Goal: Information Seeking & Learning: Compare options

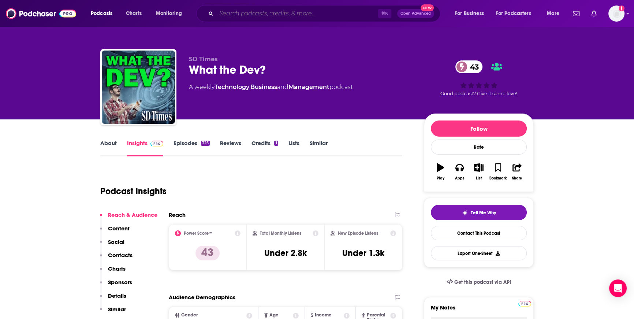
click at [259, 12] on input "Search podcasts, credits, & more..." at bounding box center [297, 14] width 162 height 12
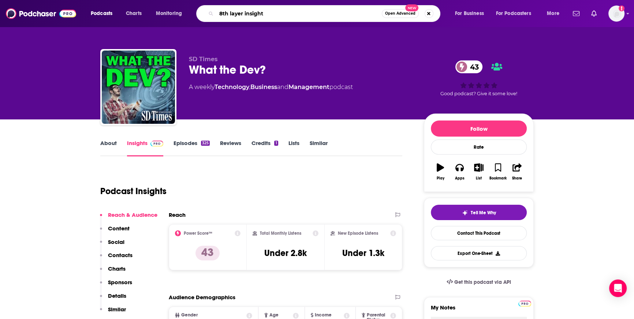
type input "8th layer insights"
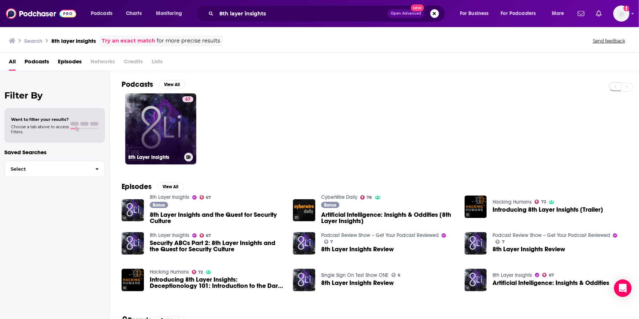
click at [175, 123] on link "67 8th Layer Insights" at bounding box center [160, 128] width 71 height 71
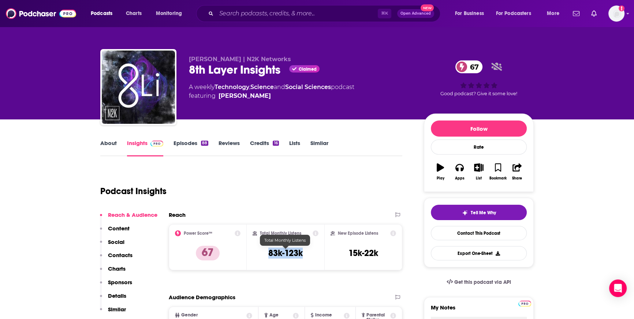
drag, startPoint x: 297, startPoint y: 252, endPoint x: 266, endPoint y: 253, distance: 31.1
click at [266, 253] on div "Total Monthly Listens 83k-123k" at bounding box center [286, 247] width 66 height 34
copy h3 "83k-123k"
click at [226, 12] on input "Search podcasts, credits, & more..." at bounding box center [297, 14] width 162 height 12
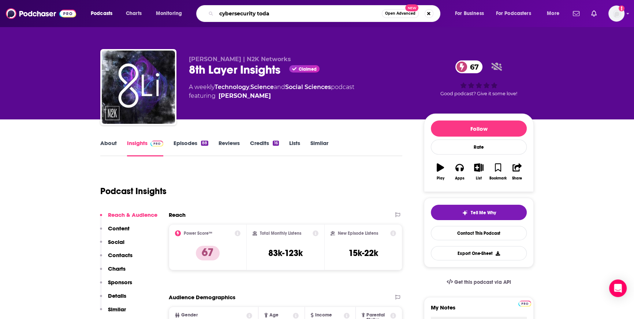
type input "cybersecurity [DATE]"
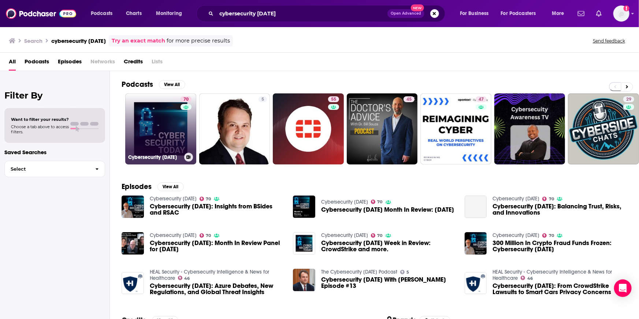
click at [162, 131] on link "70 Cybersecurity [DATE]" at bounding box center [160, 128] width 71 height 71
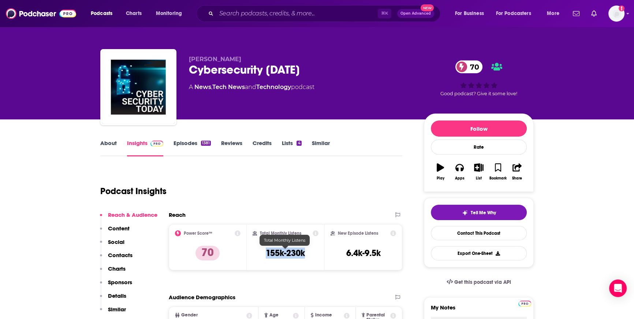
drag, startPoint x: 302, startPoint y: 253, endPoint x: 260, endPoint y: 254, distance: 42.1
click at [260, 254] on div "Total Monthly Listens 155k-230k" at bounding box center [286, 247] width 66 height 34
copy h3 "155k-230k"
drag, startPoint x: 399, startPoint y: 133, endPoint x: 400, endPoint y: 124, distance: 8.9
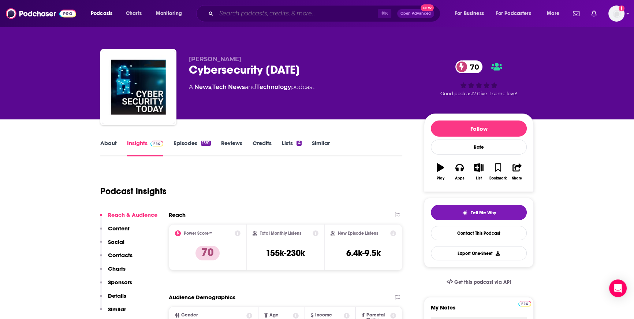
click at [265, 16] on input "Search podcasts, credits, & more..." at bounding box center [297, 14] width 162 height 12
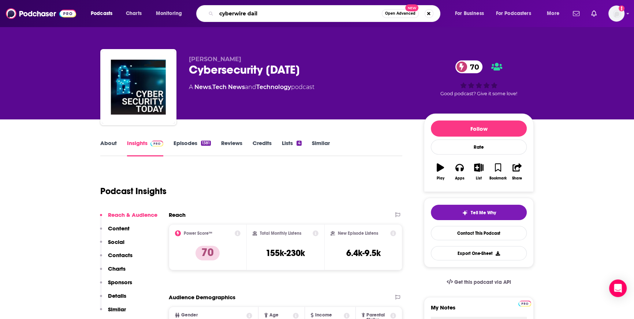
type input "cyberwire daily"
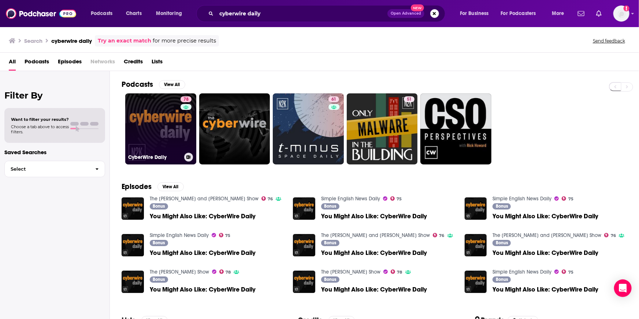
click at [154, 129] on link "78 CyberWire Daily" at bounding box center [160, 128] width 71 height 71
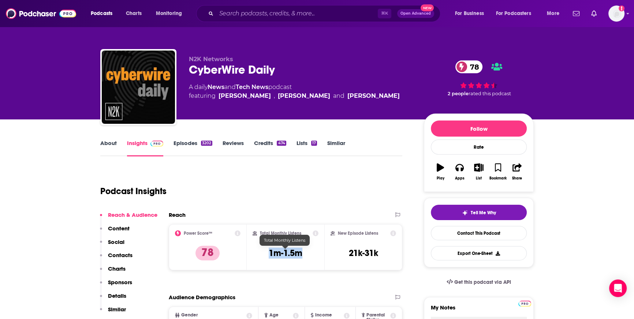
drag, startPoint x: 306, startPoint y: 252, endPoint x: 263, endPoint y: 251, distance: 42.9
click at [263, 251] on div "Total Monthly Listens 1m-1.5m" at bounding box center [286, 247] width 66 height 34
copy h3 "1m-1.5m"
click at [332, 156] on link "Similar" at bounding box center [336, 148] width 18 height 17
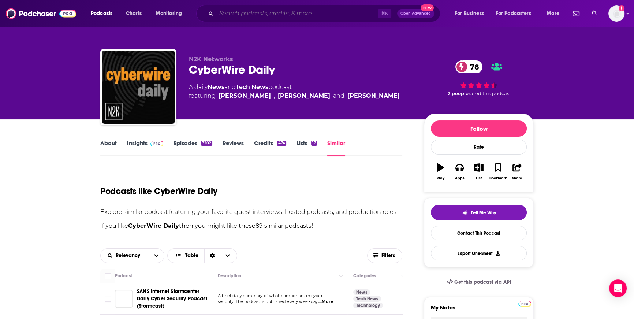
click at [260, 14] on input "Search podcasts, credits, & more..." at bounding box center [297, 14] width 162 height 12
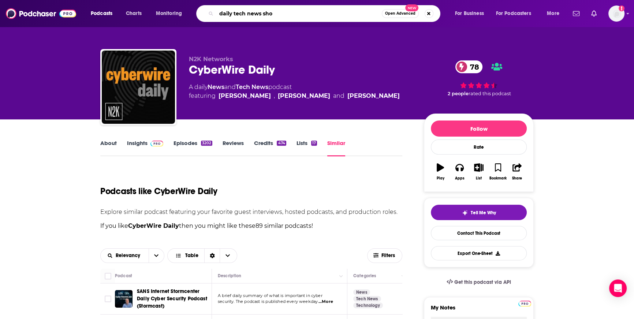
type input "daily tech news show"
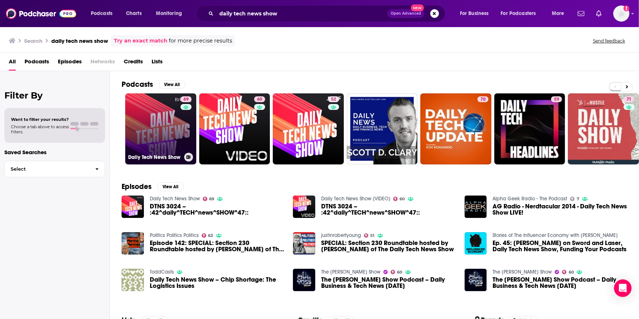
click at [170, 127] on link "69 Daily Tech News Show" at bounding box center [160, 128] width 71 height 71
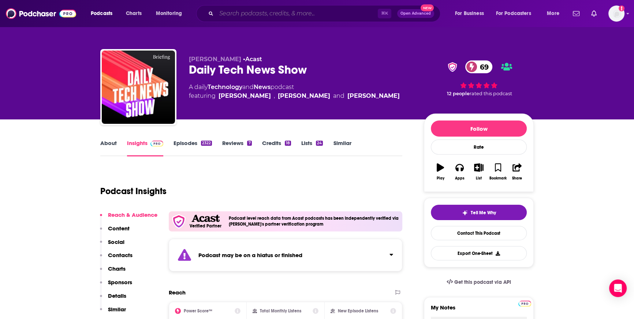
click at [238, 16] on input "Search podcasts, credits, & more..." at bounding box center [297, 14] width 162 height 12
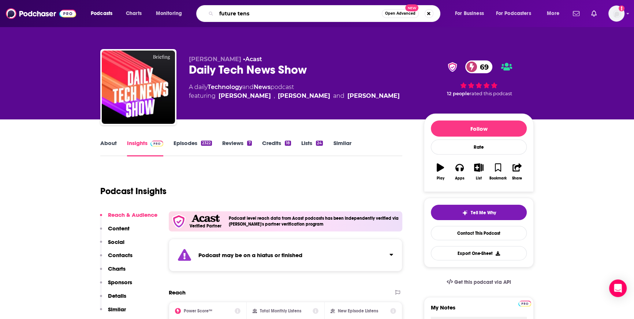
type input "future tense"
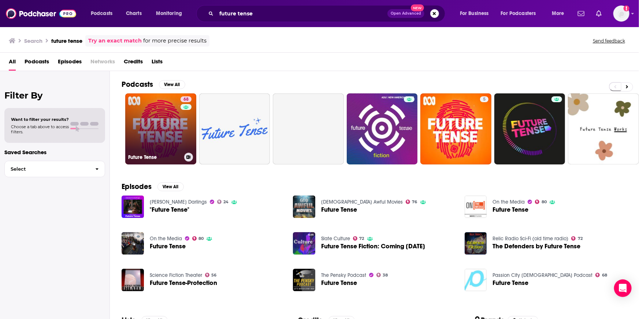
click at [151, 145] on link "68 Future Tense" at bounding box center [160, 128] width 71 height 71
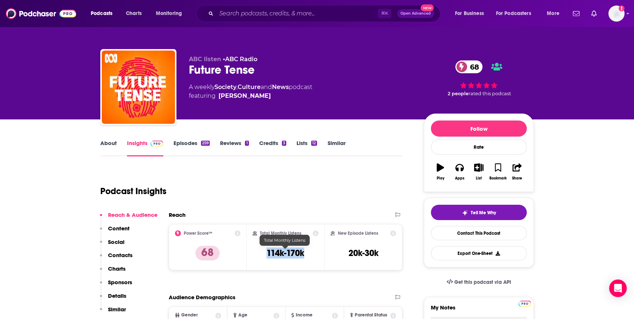
drag, startPoint x: 307, startPoint y: 255, endPoint x: 268, endPoint y: 252, distance: 39.3
click at [268, 252] on div "Total Monthly Listens 114k-170k" at bounding box center [286, 247] width 66 height 34
copy h3 "114k-170k"
click at [294, 188] on div "Podcast Insights" at bounding box center [248, 186] width 296 height 37
click at [248, 15] on input "Search podcasts, credits, & more..." at bounding box center [297, 14] width 162 height 12
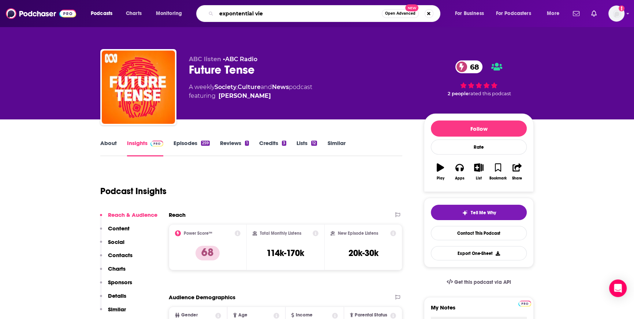
type input "expontential view"
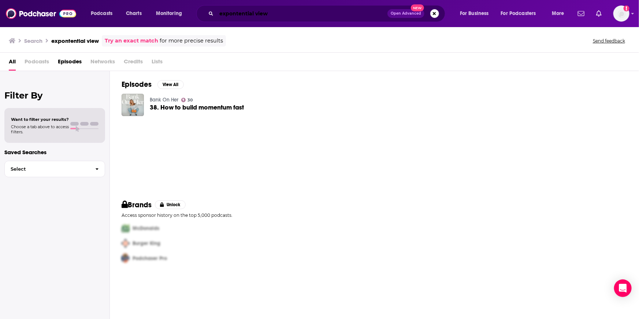
click at [275, 15] on input "expontential view" at bounding box center [301, 14] width 171 height 12
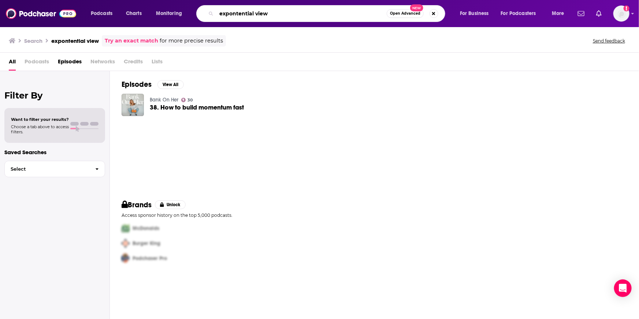
paste input "Exponential V"
type input "Exponential View"
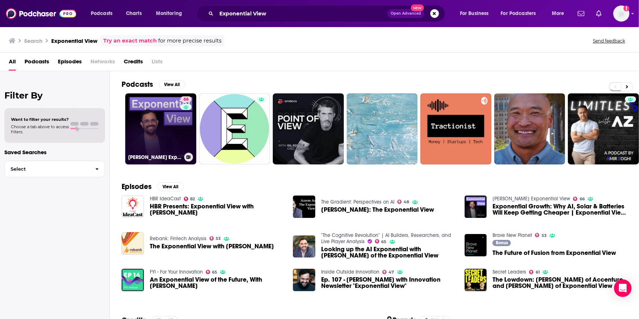
click at [170, 115] on link "66 [PERSON_NAME] Exponential View" at bounding box center [160, 128] width 71 height 71
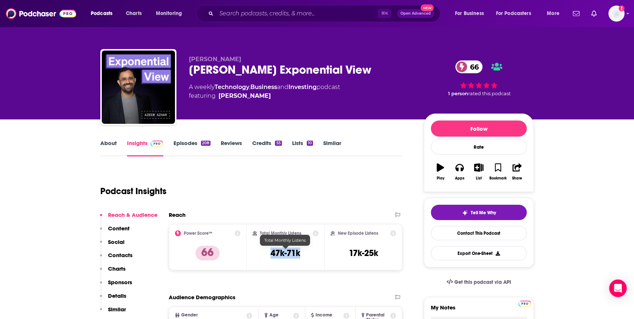
drag, startPoint x: 310, startPoint y: 251, endPoint x: 270, endPoint y: 252, distance: 40.3
click at [270, 252] on div "Total Monthly Listens 47k-71k" at bounding box center [286, 247] width 66 height 34
copy h3 "47k-71k"
click at [296, 200] on div "Podcast Insights" at bounding box center [248, 186] width 296 height 37
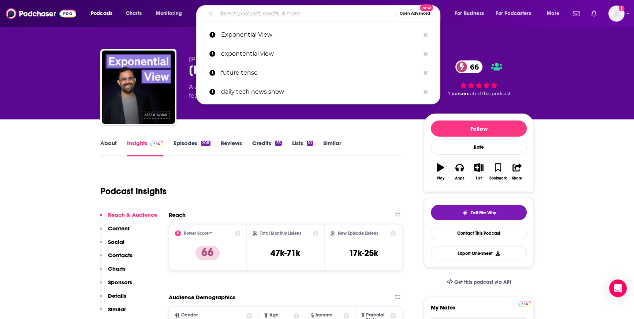
click at [288, 12] on input "Search podcasts, credits, & more..." at bounding box center [306, 14] width 180 height 12
click at [275, 16] on input "Search podcasts, credits, & more..." at bounding box center [306, 14] width 180 height 12
type input "z"
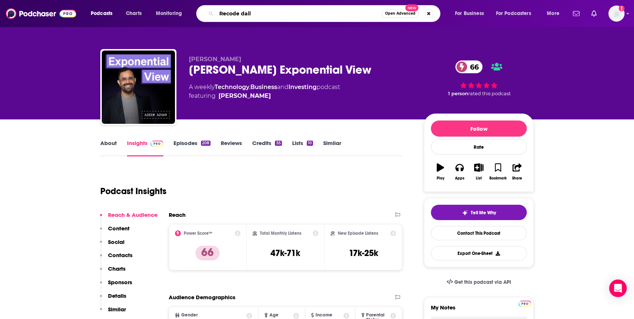
type input "Recode daily"
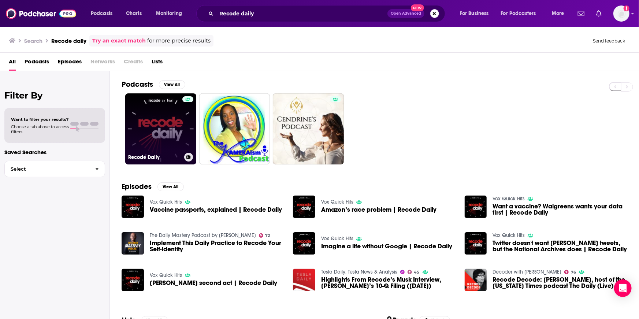
click at [175, 133] on link "Recode Daily" at bounding box center [160, 128] width 71 height 71
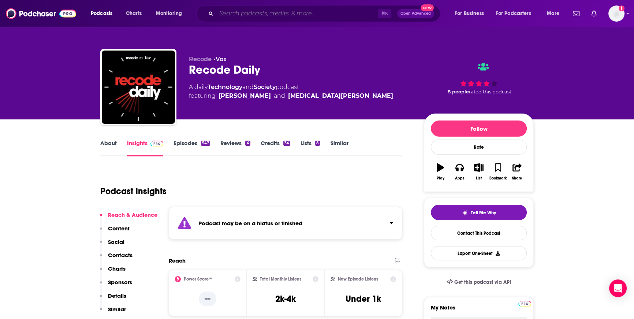
click at [246, 8] on input "Search podcasts, credits, & more..." at bounding box center [297, 14] width 162 height 12
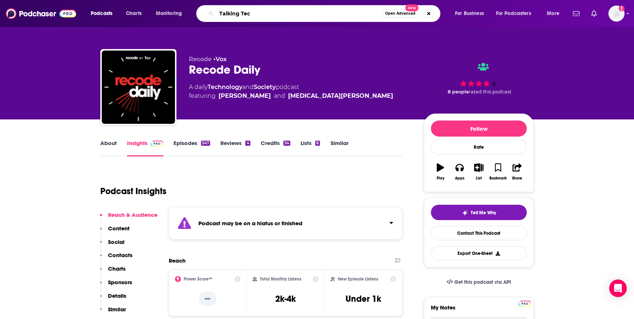
type input "Talking Tech"
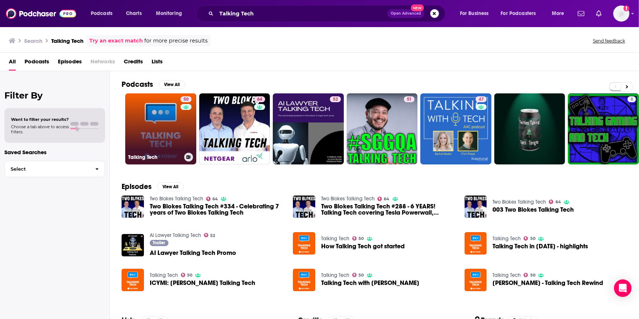
click at [139, 139] on link "50 Talking Tech" at bounding box center [160, 128] width 71 height 71
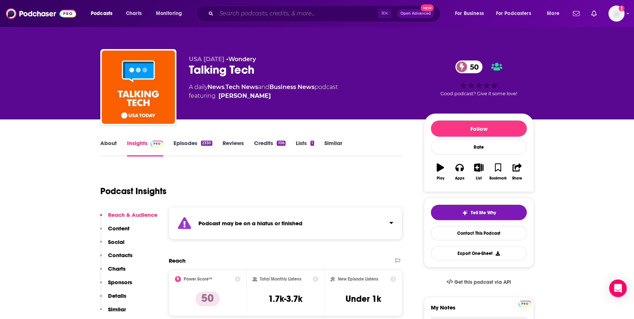
click at [282, 14] on input "Search podcasts, credits, & more..." at bounding box center [297, 14] width 162 height 12
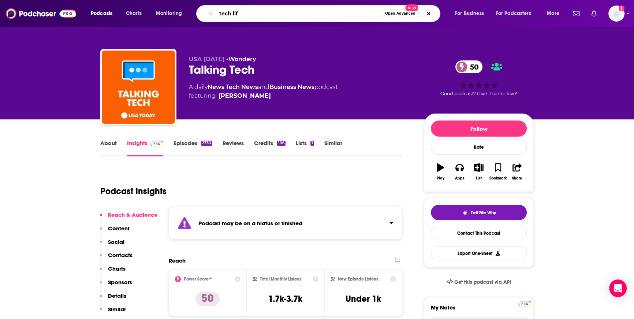
type input "tech life"
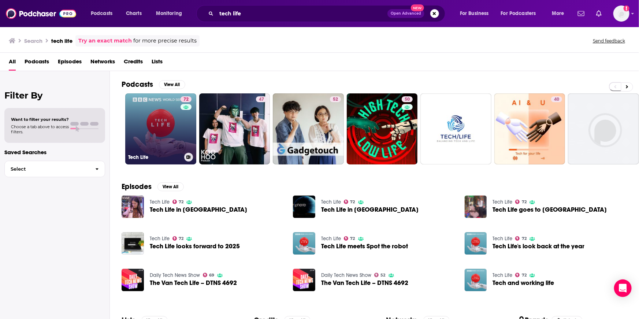
click at [166, 141] on link "72 Tech Life" at bounding box center [160, 128] width 71 height 71
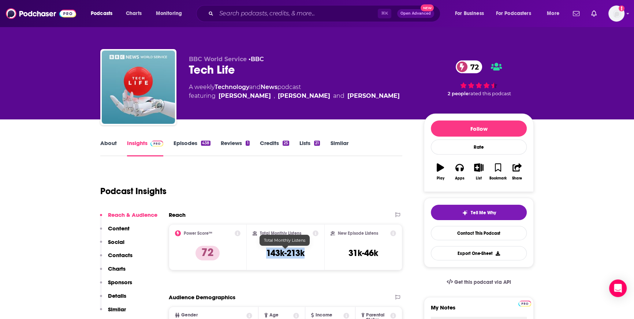
drag, startPoint x: 308, startPoint y: 249, endPoint x: 263, endPoint y: 253, distance: 45.2
click at [263, 253] on div "Total Monthly Listens 143k-213k" at bounding box center [286, 247] width 66 height 34
copy h3 "143k-213k"
click at [298, 191] on div "Podcast Insights" at bounding box center [248, 186] width 296 height 37
click at [254, 14] on input "Search podcasts, credits, & more..." at bounding box center [297, 14] width 162 height 12
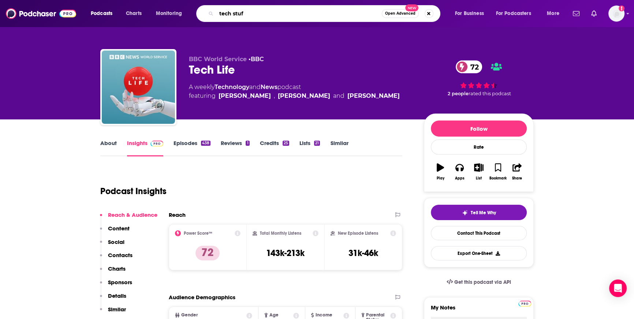
type input "tech stuff"
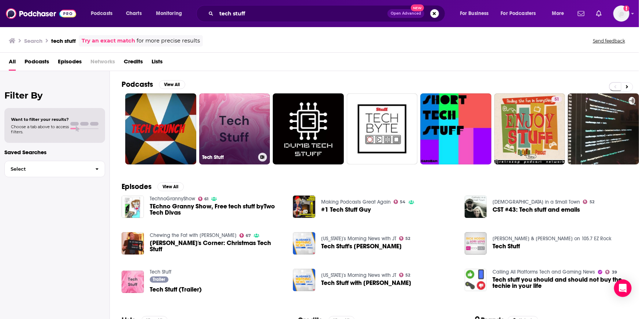
click at [253, 113] on link "Tech Stuff" at bounding box center [234, 128] width 71 height 71
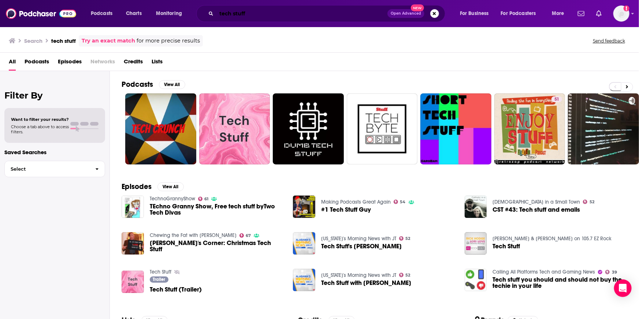
click at [233, 11] on input "tech stuff" at bounding box center [301, 14] width 171 height 12
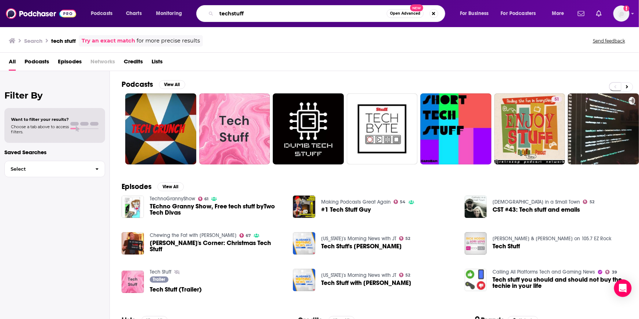
type input "techstuff"
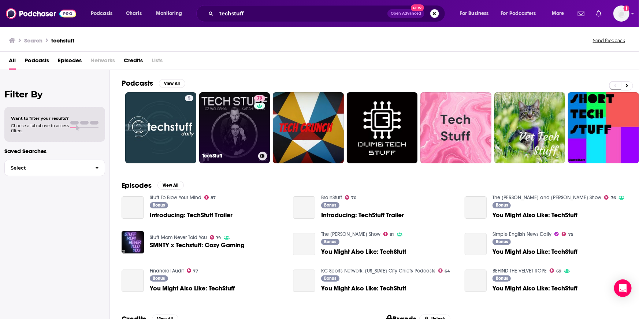
click at [236, 121] on link "79 TechStuff" at bounding box center [234, 127] width 71 height 71
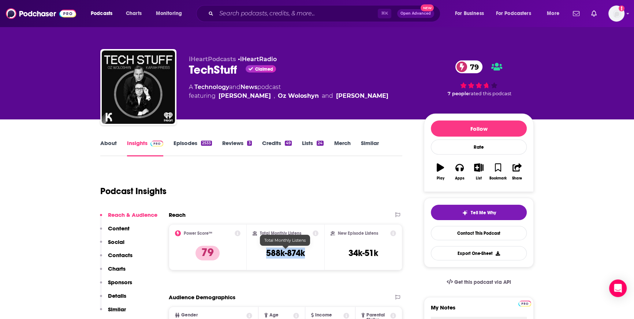
drag, startPoint x: 314, startPoint y: 255, endPoint x: 256, endPoint y: 256, distance: 57.9
click at [256, 256] on div "Total Monthly Listens 588k-874k" at bounding box center [286, 247] width 66 height 34
copy h3 "588k-874k"
click at [286, 182] on div "Podcast Insights" at bounding box center [248, 186] width 296 height 37
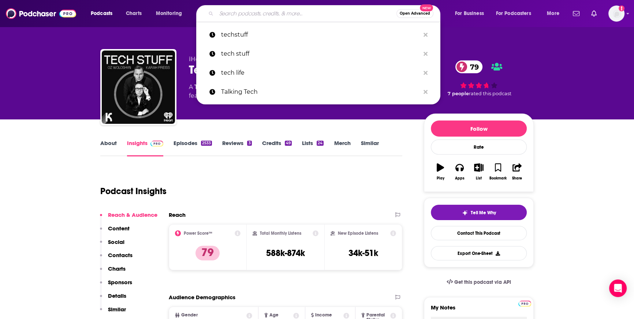
click at [265, 16] on input "Search podcasts, credits, & more..." at bounding box center [306, 14] width 180 height 12
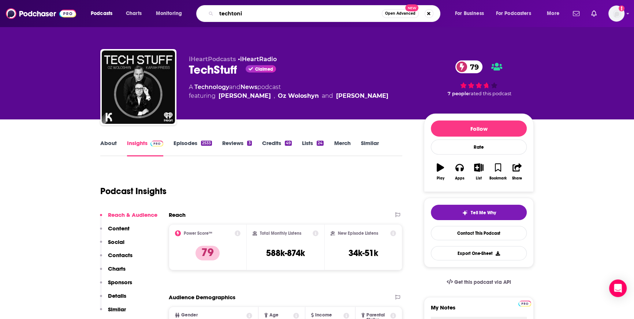
type input "techtonic"
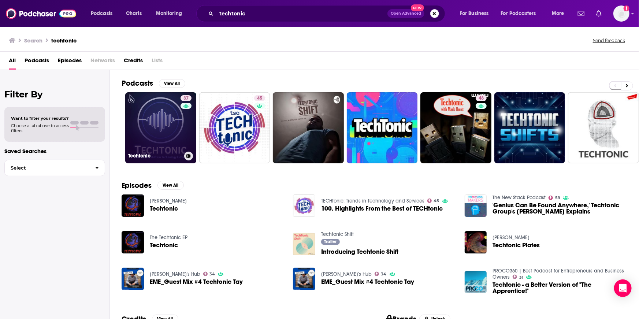
click at [132, 126] on link "37 Techtonic" at bounding box center [160, 127] width 71 height 71
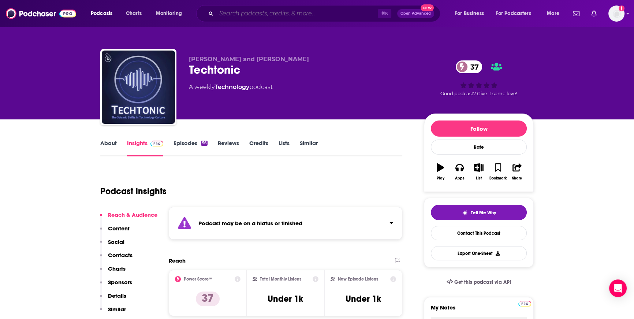
click at [229, 14] on input "Search podcasts, credits, & more..." at bounding box center [297, 14] width 162 height 12
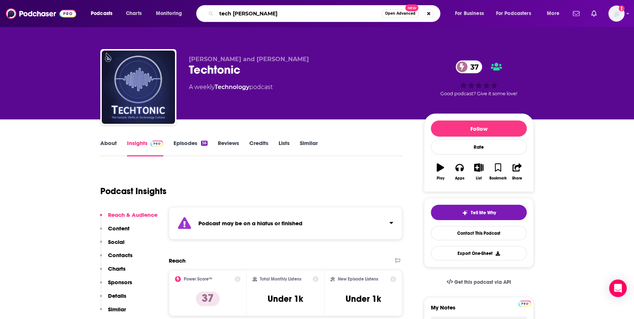
type input "tech tonic"
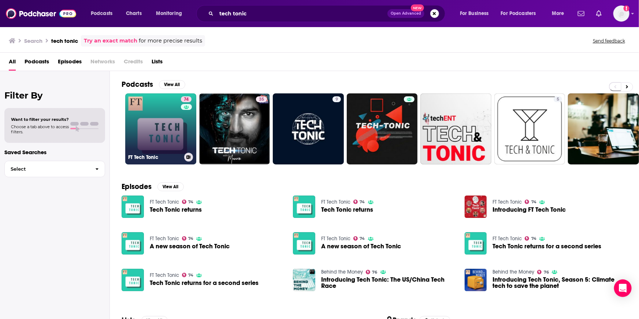
click at [161, 132] on link "74 FT Tech Tonic" at bounding box center [160, 128] width 71 height 71
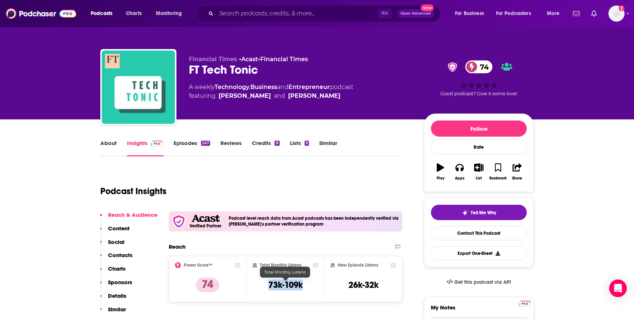
drag, startPoint x: 308, startPoint y: 284, endPoint x: 268, endPoint y: 284, distance: 39.6
click at [268, 284] on div "Total Monthly Listens 73k-109k" at bounding box center [286, 279] width 66 height 34
copy h3 "73k-109k"
click at [331, 193] on div "Podcast Insights" at bounding box center [248, 186] width 296 height 37
click at [306, 11] on input "Search podcasts, credits, & more..." at bounding box center [297, 14] width 162 height 12
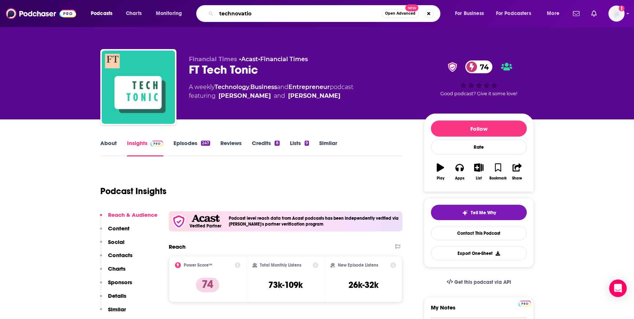
type input "technovation"
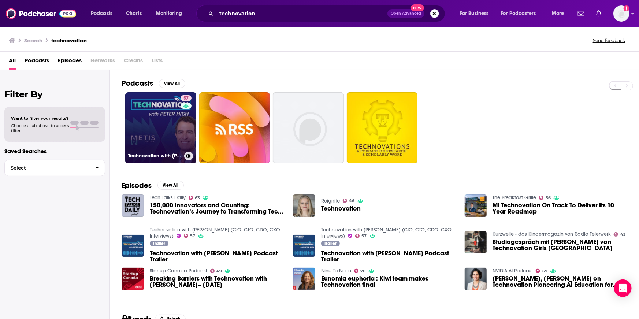
click at [181, 133] on div "57" at bounding box center [187, 123] width 13 height 56
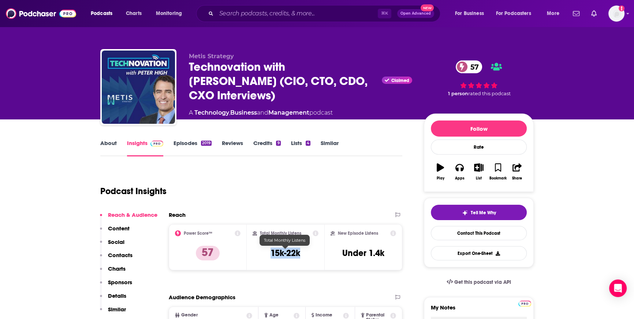
drag, startPoint x: 303, startPoint y: 253, endPoint x: 268, endPoint y: 255, distance: 34.8
click at [268, 255] on div "Total Monthly Listens 15k-22k" at bounding box center [286, 247] width 66 height 34
copy h3 "15k-22k"
click at [310, 181] on div "Podcast Insights" at bounding box center [248, 186] width 296 height 37
click at [285, 11] on input "Search podcasts, credits, & more..." at bounding box center [297, 14] width 162 height 12
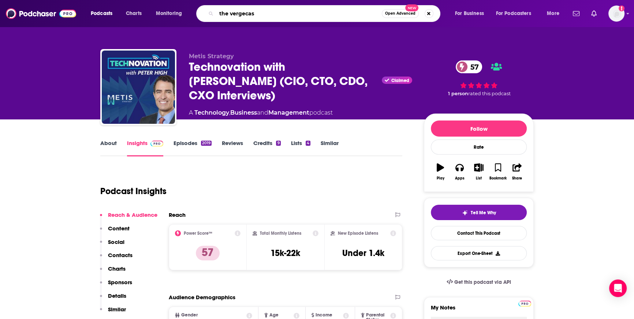
type input "the vergecast"
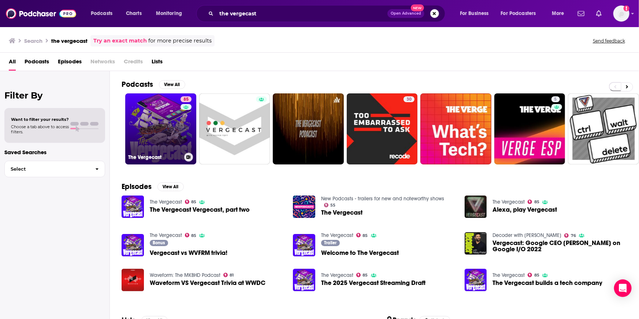
click at [155, 130] on link "85 The Vergecast" at bounding box center [160, 128] width 71 height 71
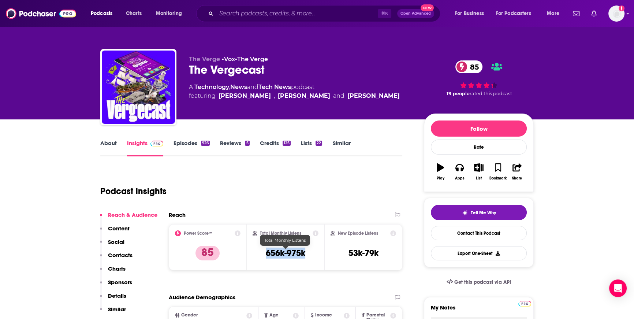
drag, startPoint x: 310, startPoint y: 251, endPoint x: 257, endPoint y: 257, distance: 53.5
click at [257, 257] on div "Total Monthly Listens 656k-975k" at bounding box center [286, 247] width 66 height 34
copy h3 "656k-975k"
drag, startPoint x: 275, startPoint y: 191, endPoint x: 277, endPoint y: 175, distance: 16.6
click at [275, 191] on div "Podcast Insights" at bounding box center [248, 186] width 296 height 37
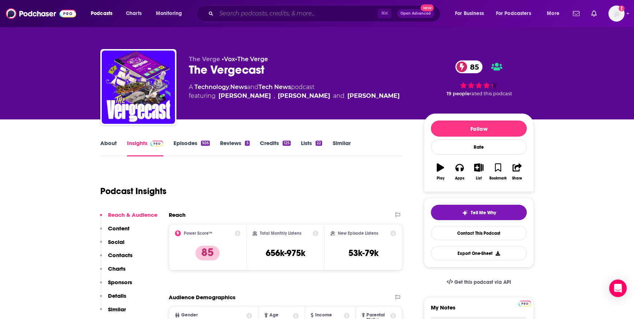
click at [245, 16] on input "Search podcasts, credits, & more..." at bounding box center [297, 14] width 162 height 12
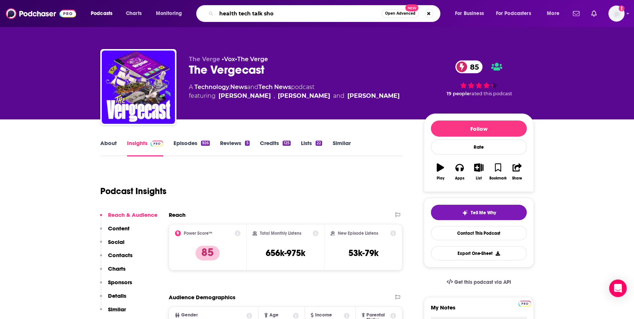
type input "health tech talk show"
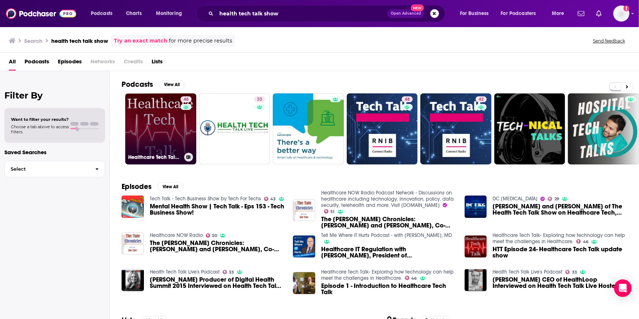
click at [166, 129] on link "46 Healthcare Tech Talk- Exploring how technology can help meet the challenges …" at bounding box center [160, 128] width 71 height 71
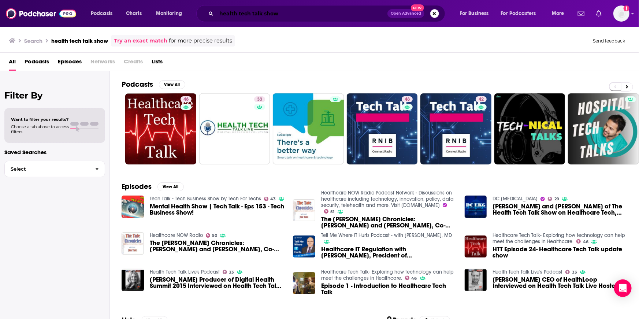
click at [238, 11] on input "health tech talk show" at bounding box center [301, 14] width 171 height 12
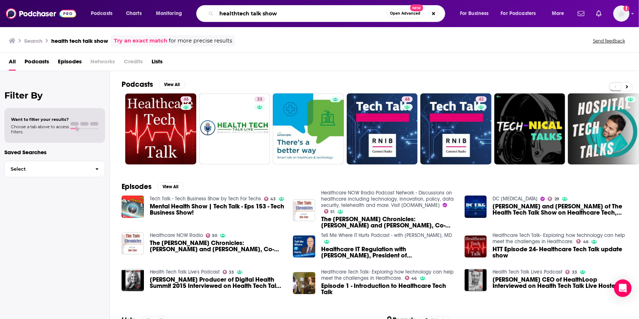
click at [250, 13] on input "healthtech talk show" at bounding box center [301, 14] width 170 height 12
click at [261, 13] on input "healthtechtalk show" at bounding box center [301, 14] width 170 height 12
type input "healthtechtalkshow"
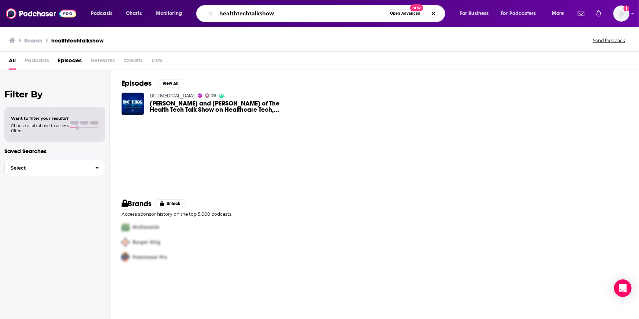
drag, startPoint x: 283, startPoint y: 12, endPoint x: 208, endPoint y: 8, distance: 74.5
click at [208, 8] on div "healthtechtalkshow Open Advanced New" at bounding box center [320, 13] width 249 height 17
type input "this week in health IT"
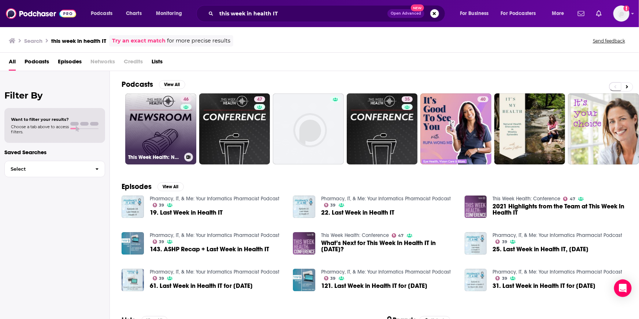
click at [157, 131] on link "46 This Week Health: Newsroom" at bounding box center [160, 128] width 71 height 71
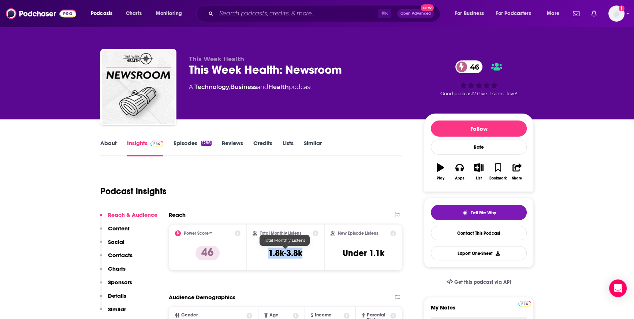
drag, startPoint x: 311, startPoint y: 258, endPoint x: 259, endPoint y: 255, distance: 51.7
click at [259, 255] on div "Total Monthly Listens 1.8k-3.8k" at bounding box center [286, 247] width 66 height 34
click at [318, 180] on div "Podcast Insights" at bounding box center [248, 186] width 296 height 37
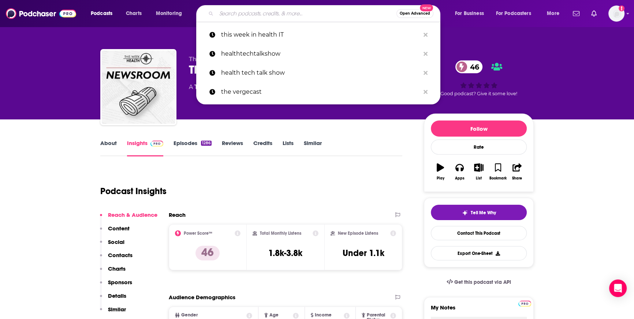
click at [231, 19] on input "Search podcasts, credits, & more..." at bounding box center [306, 14] width 180 height 12
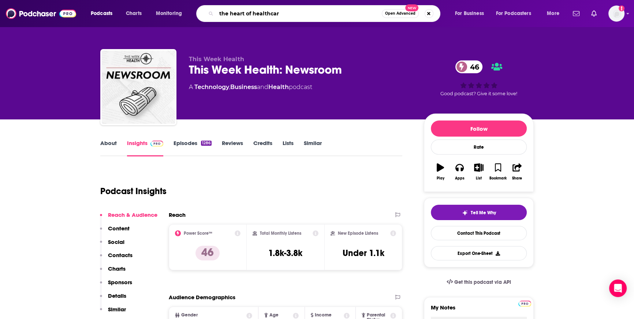
type input "the heart of healthcare"
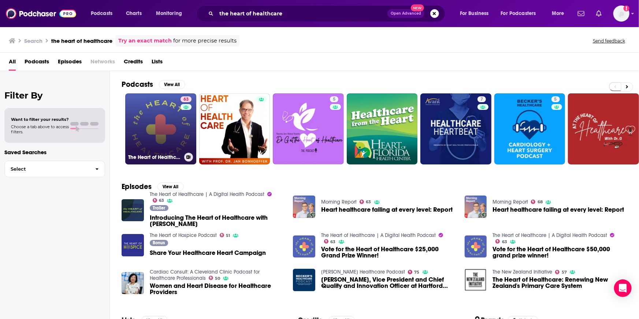
click at [162, 138] on link "63 The Heart of Healthcare | A Digital Health Podcast" at bounding box center [160, 128] width 71 height 71
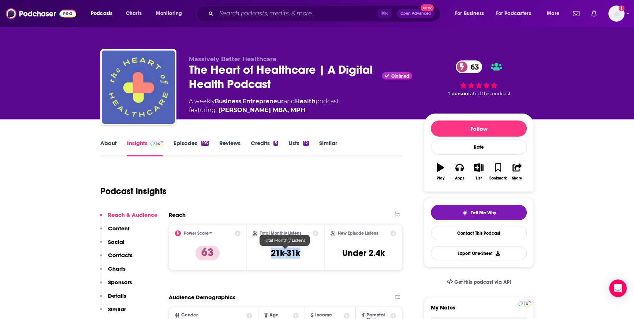
drag, startPoint x: 301, startPoint y: 255, endPoint x: 266, endPoint y: 250, distance: 35.9
click at [266, 250] on div "Total Monthly Listens 21k-31k" at bounding box center [286, 247] width 66 height 34
click at [274, 198] on div "Podcast Insights" at bounding box center [248, 186] width 296 height 37
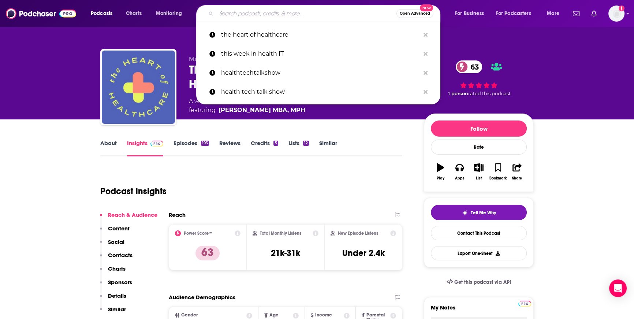
click at [263, 14] on input "Search podcasts, credits, & more..." at bounding box center [306, 14] width 180 height 12
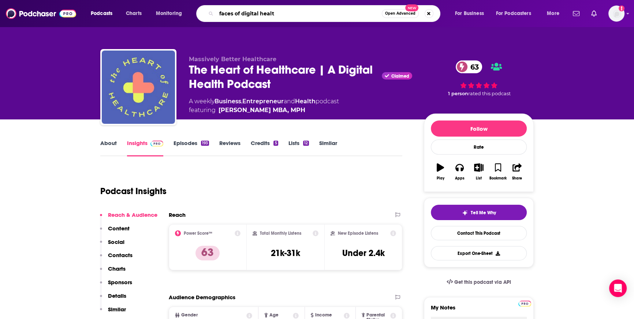
type input "faces of digital health"
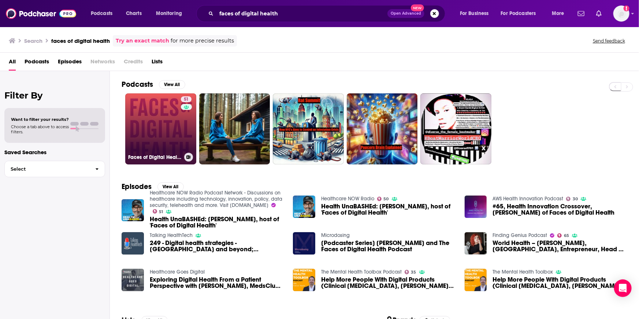
click at [152, 138] on link "51 Faces of Digital Health" at bounding box center [160, 128] width 71 height 71
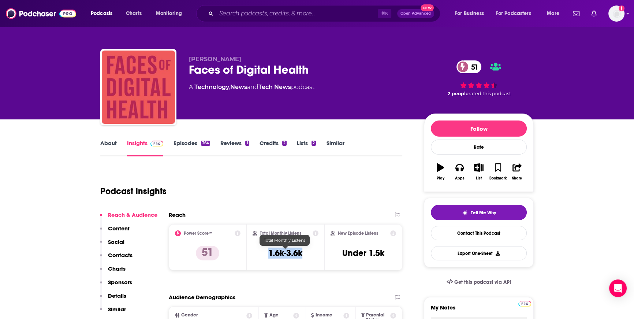
drag, startPoint x: 305, startPoint y: 253, endPoint x: 267, endPoint y: 256, distance: 37.8
click at [267, 256] on div "Total Monthly Listens 1.6k-3.6k" at bounding box center [286, 247] width 66 height 34
click at [285, 190] on div "Podcast Insights" at bounding box center [248, 186] width 296 height 37
click at [325, 8] on input "Search podcasts, credits, & more..." at bounding box center [297, 14] width 162 height 12
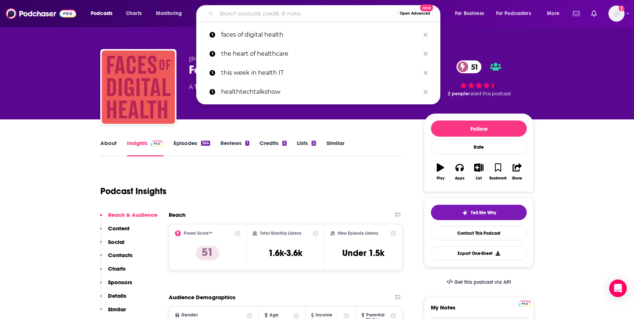
paste input "Healthcare Weekly: At the Forefront of Healthcare Innovation"
type input "Healthcare Weekly: At the Forefront of Healthcare Innovation"
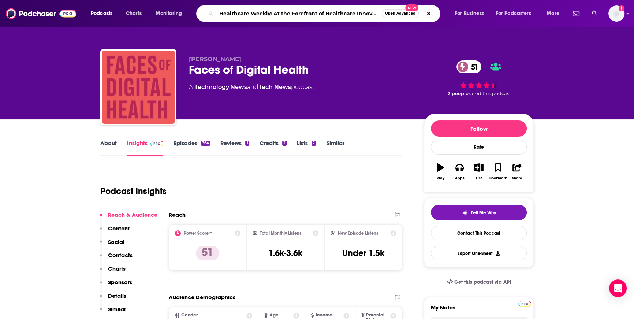
scroll to position [0, 7]
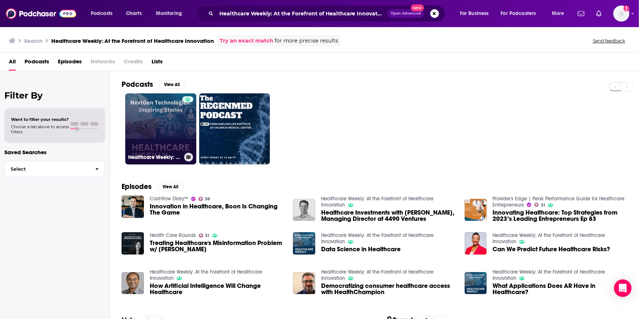
click at [152, 129] on link "Healthcare Weekly: At the Forefront of Healthcare Innovation" at bounding box center [160, 128] width 71 height 71
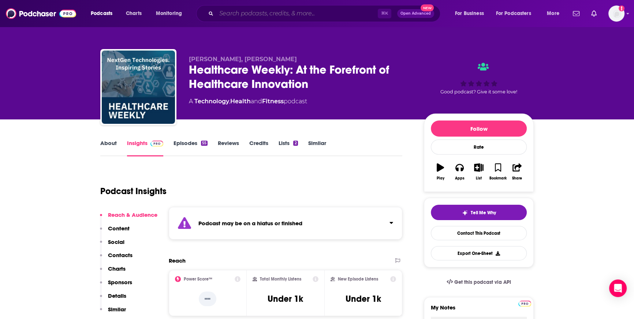
click at [243, 15] on input "Search podcasts, credits, & more..." at bounding box center [297, 14] width 162 height 12
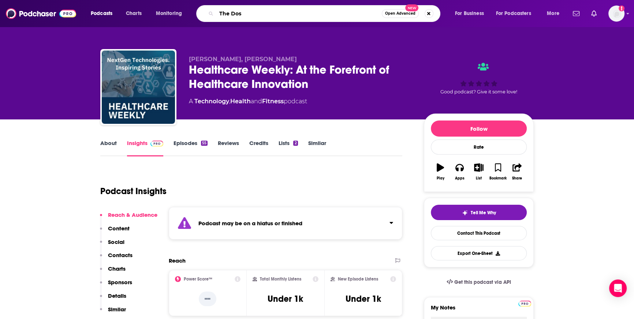
type input "The Dose"
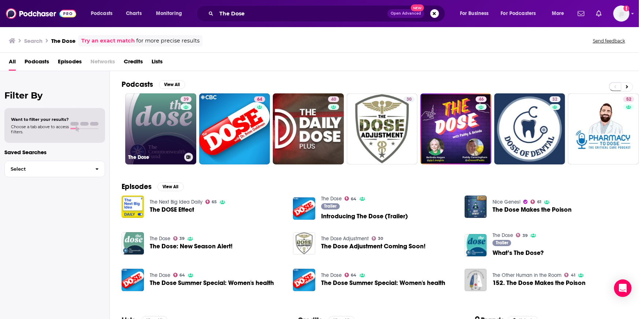
click at [145, 123] on link "39 The Dose" at bounding box center [160, 128] width 71 height 71
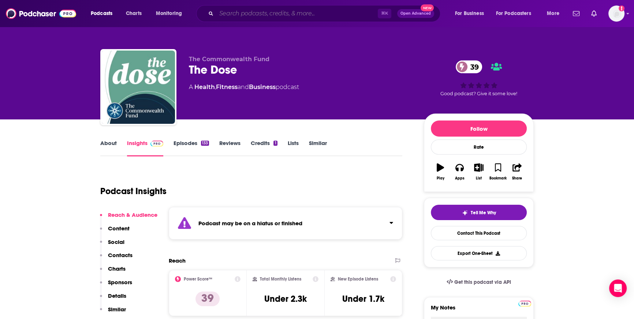
click at [235, 14] on input "Search podcasts, credits, & more..." at bounding box center [297, 14] width 162 height 12
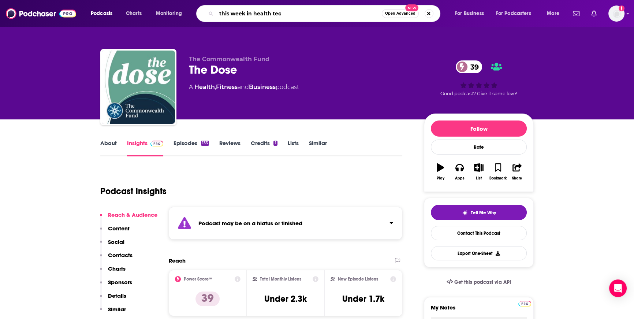
type input "this week in health tech"
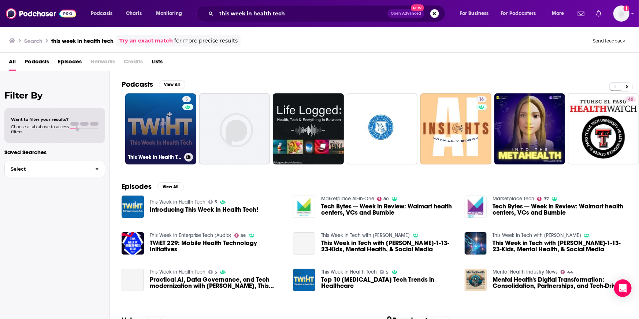
click at [166, 142] on link "5 This Week in Health Tech" at bounding box center [160, 128] width 71 height 71
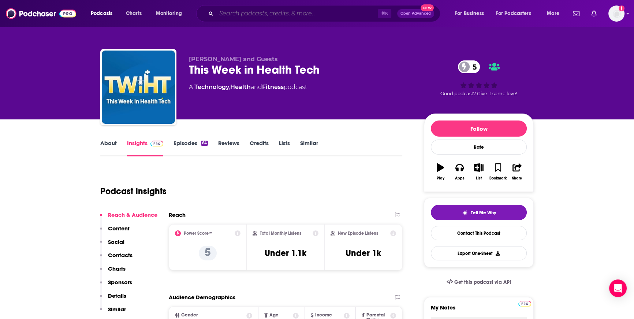
click at [242, 13] on input "Search podcasts, credits, & more..." at bounding box center [297, 14] width 162 height 12
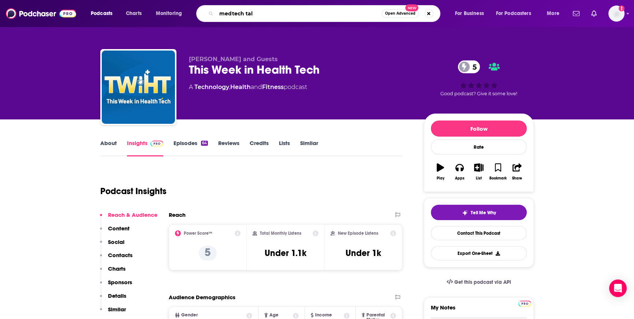
type input "medtech talk"
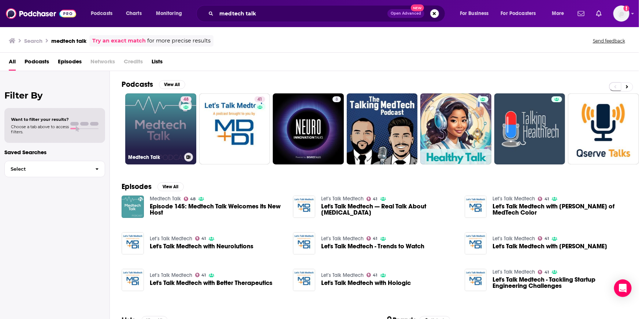
click at [158, 112] on link "48 Medtech Talk" at bounding box center [160, 128] width 71 height 71
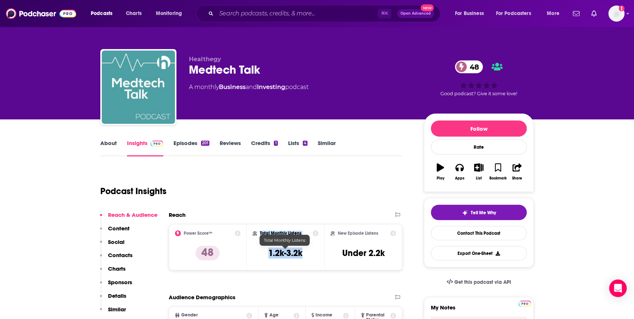
drag, startPoint x: 303, startPoint y: 253, endPoint x: 252, endPoint y: 251, distance: 50.9
click at [253, 251] on div "Total Monthly Listens 1.2k-3.2k" at bounding box center [286, 247] width 66 height 34
click at [278, 258] on h3 "1.2k-3.2k" at bounding box center [285, 253] width 34 height 11
drag, startPoint x: 308, startPoint y: 253, endPoint x: 258, endPoint y: 253, distance: 49.8
click at [258, 253] on div "Total Monthly Listens 1.2k-3.2k" at bounding box center [286, 247] width 66 height 34
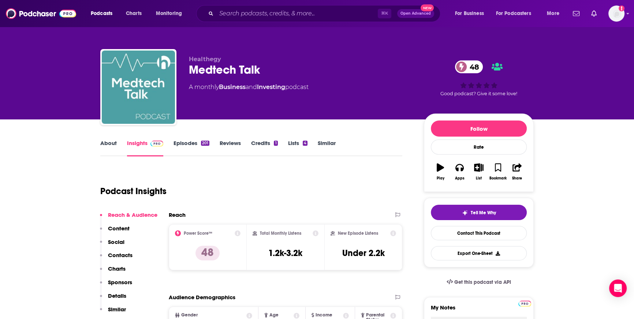
click at [325, 194] on div "Podcast Insights" at bounding box center [248, 186] width 296 height 37
click at [276, 11] on input "Search podcasts, credits, & more..." at bounding box center [297, 14] width 162 height 12
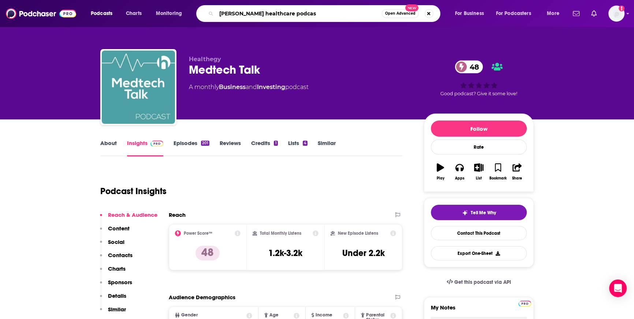
type input "[PERSON_NAME] healthcare podcast"
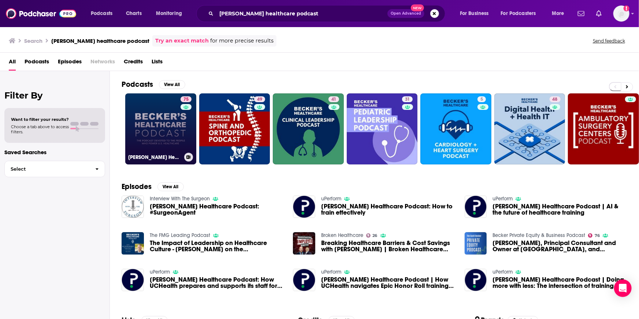
click at [145, 143] on link "75 [PERSON_NAME] Healthcare Podcast" at bounding box center [160, 128] width 71 height 71
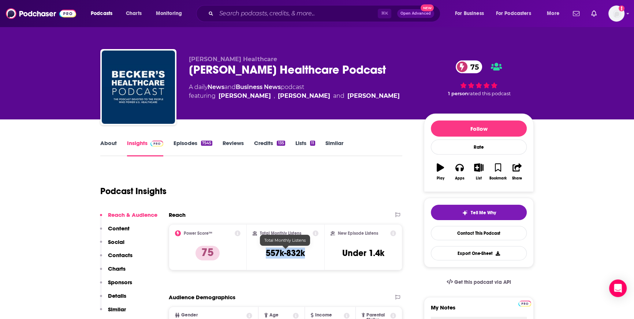
drag, startPoint x: 312, startPoint y: 257, endPoint x: 252, endPoint y: 252, distance: 60.7
click at [252, 252] on div "Total Monthly Listens 557k-832k" at bounding box center [286, 247] width 78 height 46
click at [286, 185] on div "Podcast Insights" at bounding box center [248, 186] width 296 height 37
click at [295, 11] on input "Search podcasts, credits, & more..." at bounding box center [297, 14] width 162 height 12
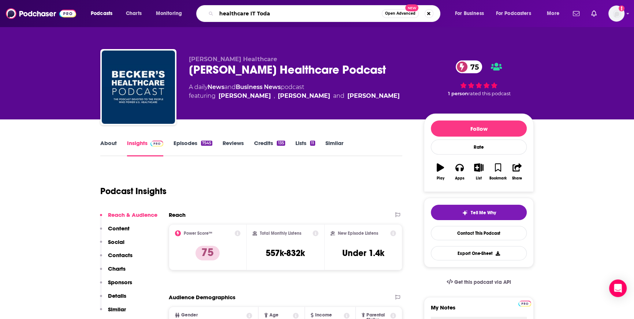
type input "healthcare IT [DATE]"
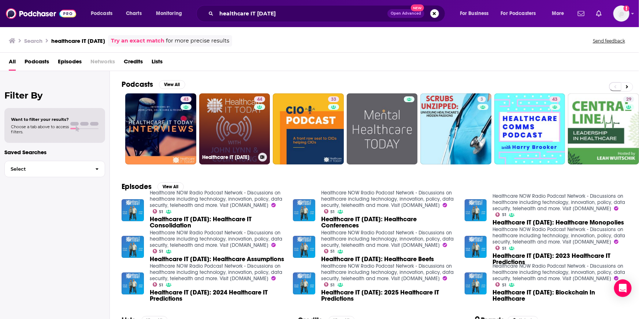
click at [215, 134] on link "44 Healthcare IT [DATE]" at bounding box center [234, 128] width 71 height 71
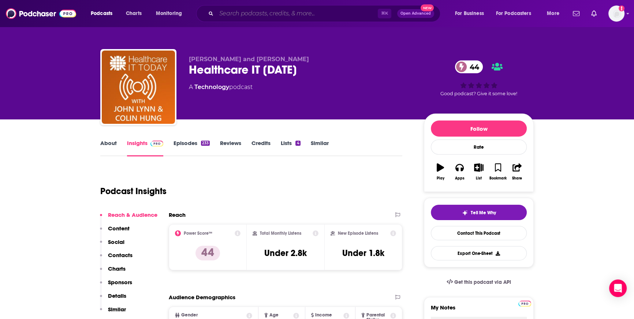
click at [251, 19] on input "Search podcasts, credits, & more..." at bounding box center [297, 14] width 162 height 12
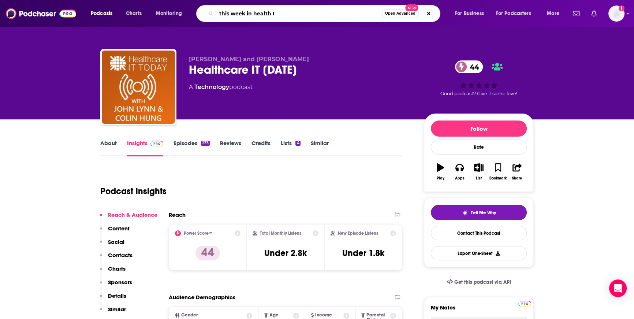
type input "this week in health IT"
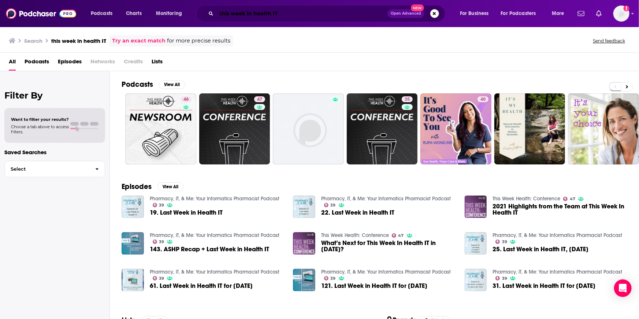
click at [299, 10] on input "this week in health IT" at bounding box center [301, 14] width 171 height 12
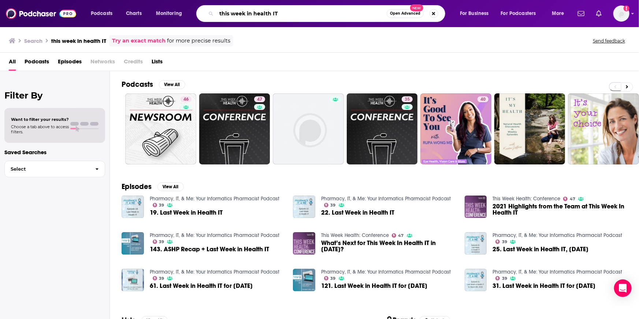
paste input "UT Dallas Business of Healthcare"
type input "UT Dallas Business of Healthcare"
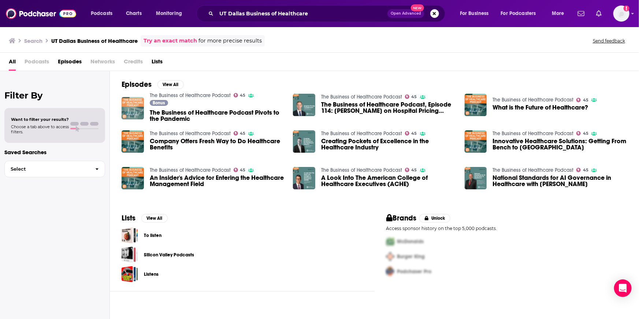
click at [133, 115] on img "The Business of Healthcare Podcast Pivots to the Pandemic" at bounding box center [133, 108] width 22 height 22
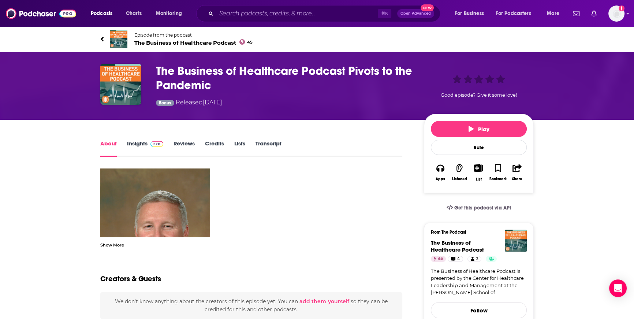
click at [153, 44] on span "The Business of Healthcare Podcast 45" at bounding box center [193, 42] width 118 height 7
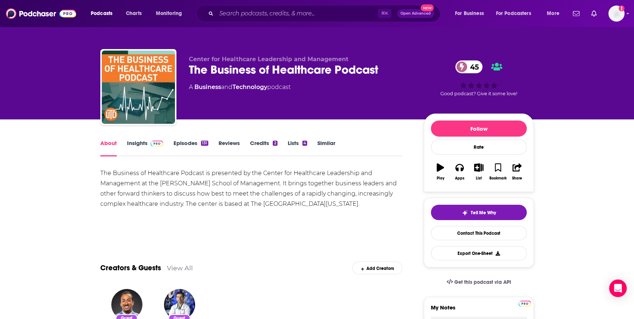
click at [146, 142] on link "Insights" at bounding box center [145, 148] width 36 height 17
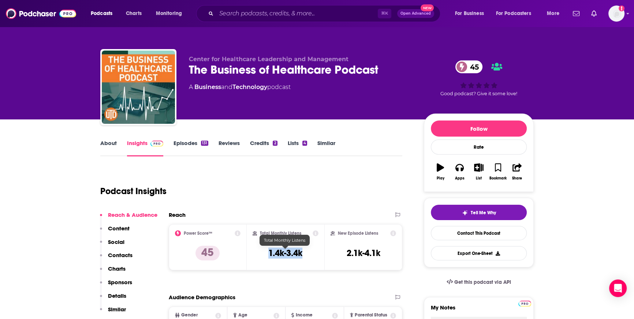
drag, startPoint x: 312, startPoint y: 254, endPoint x: 262, endPoint y: 253, distance: 50.6
click at [262, 253] on div "Total Monthly Listens 1.4k-3.4k" at bounding box center [286, 247] width 66 height 34
click at [276, 201] on div "Podcast Insights" at bounding box center [248, 186] width 296 height 37
click at [317, 14] on input "Search podcasts, credits, & more..." at bounding box center [297, 14] width 162 height 12
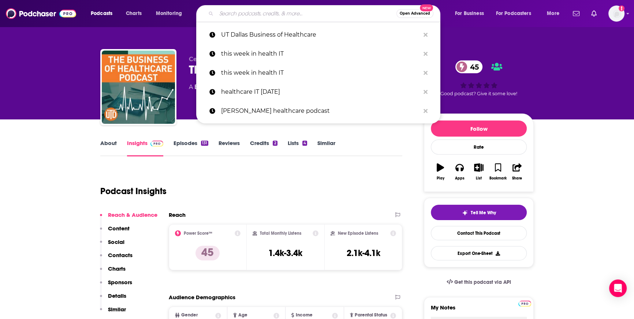
paste input "HIMSSCast Podcast"
type input "HIMSSCast Podcast"
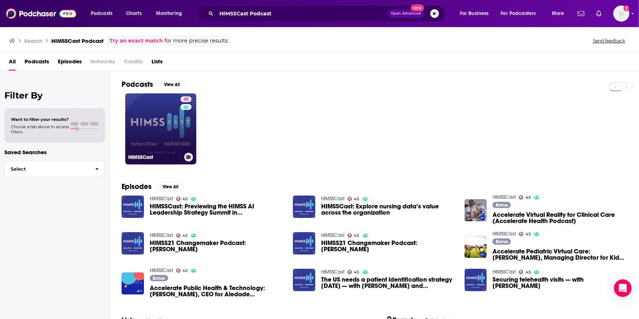
click at [160, 129] on link "45 HIMSSCast" at bounding box center [160, 128] width 71 height 71
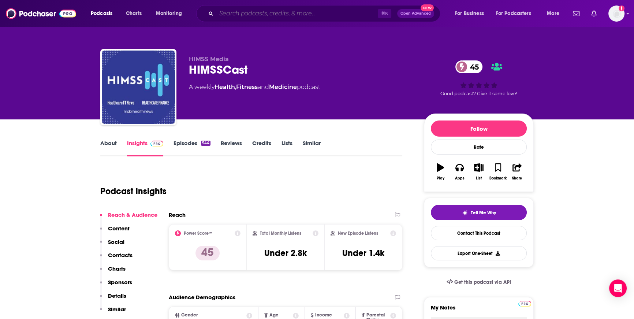
click at [292, 15] on input "Search podcasts, credits, & more..." at bounding box center [297, 14] width 162 height 12
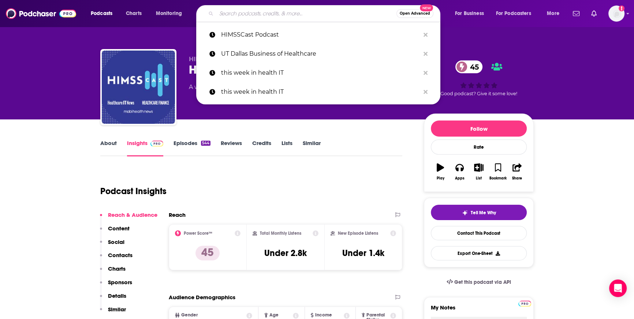
paste input "Faces of Digital Health"
type input "Faces of Digital Health"
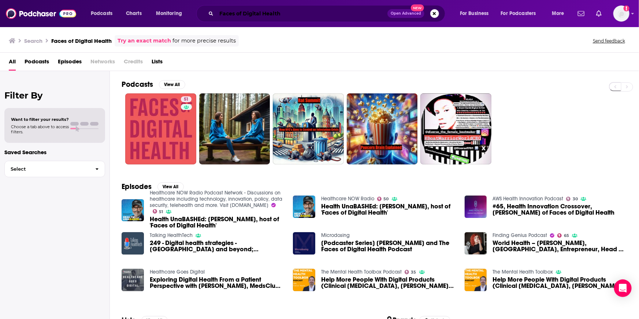
click at [299, 16] on input "Faces of Digital Health" at bounding box center [301, 14] width 171 height 12
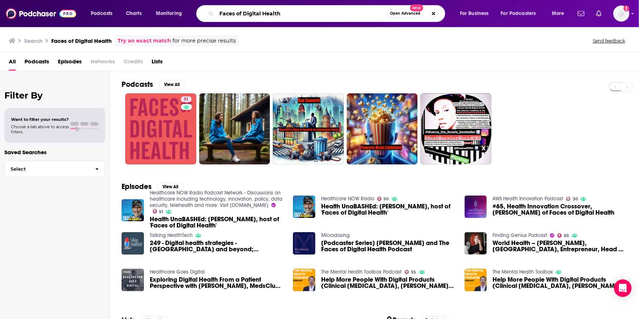
paste input "Smart From The Start"
type input "Smart From The Start"
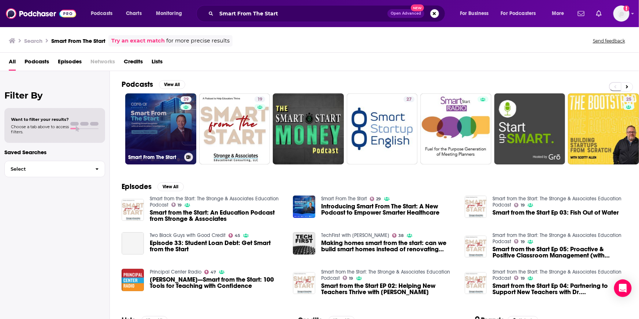
click at [140, 136] on link "29 Smart From The Start" at bounding box center [160, 128] width 71 height 71
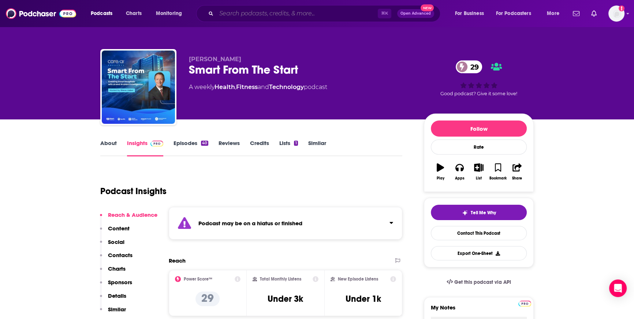
click at [268, 13] on input "Search podcasts, credits, & more..." at bounding box center [297, 14] width 162 height 12
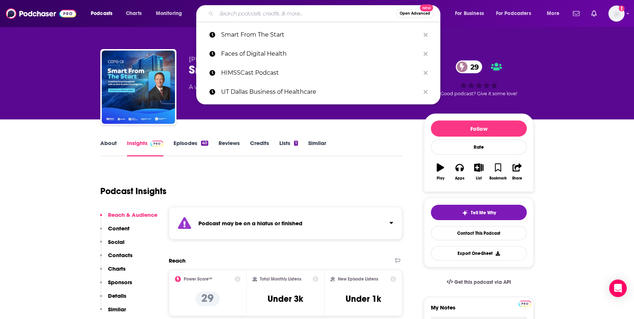
paste input "Emerging Medtech [DATE]"
type input "Emerging Medtech [DATE]"
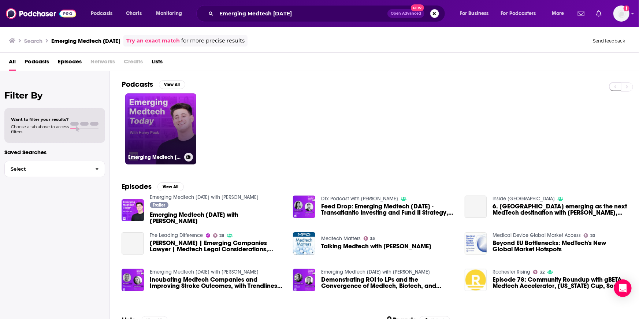
click at [155, 114] on link "Emerging Medtech [DATE] with [PERSON_NAME]" at bounding box center [160, 128] width 71 height 71
